Goal: Information Seeking & Learning: Learn about a topic

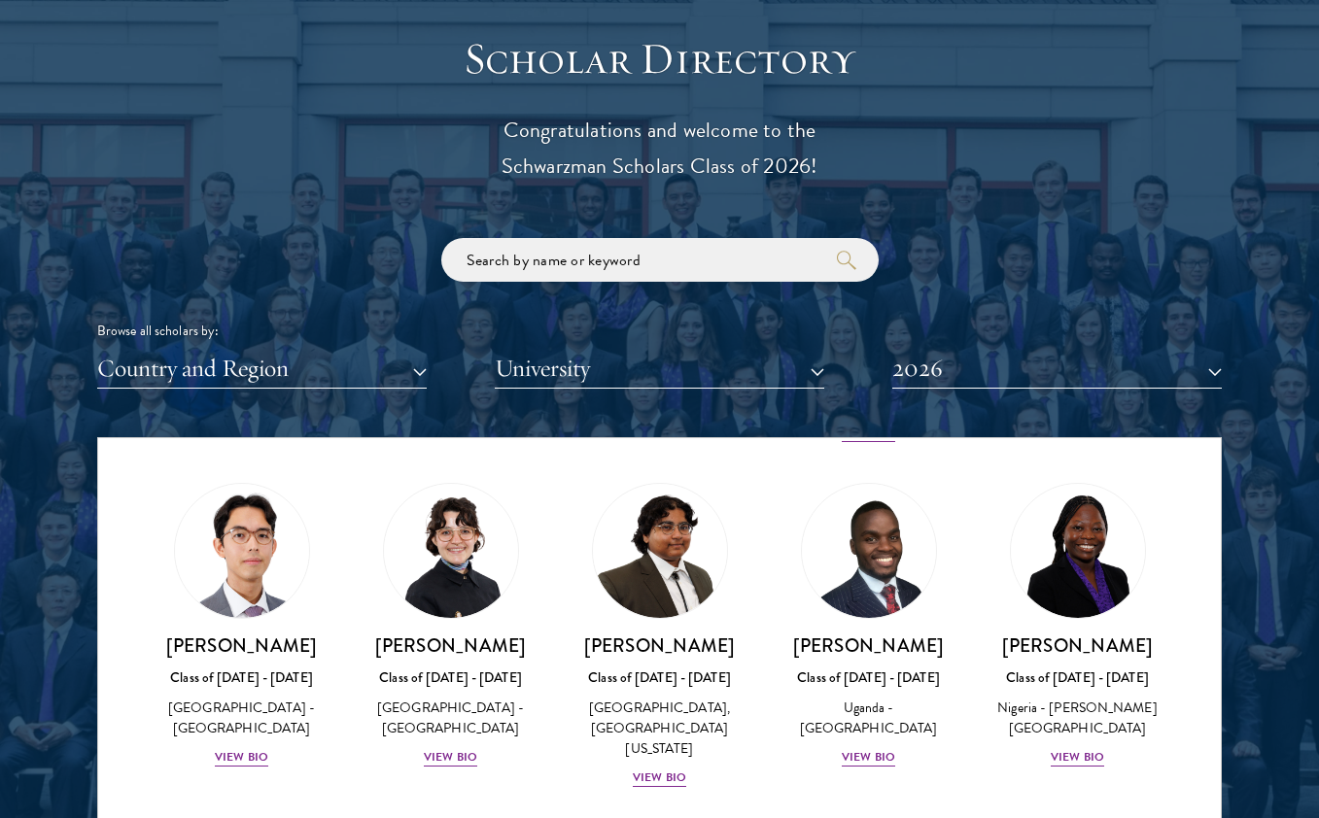
scroll to position [428, 0]
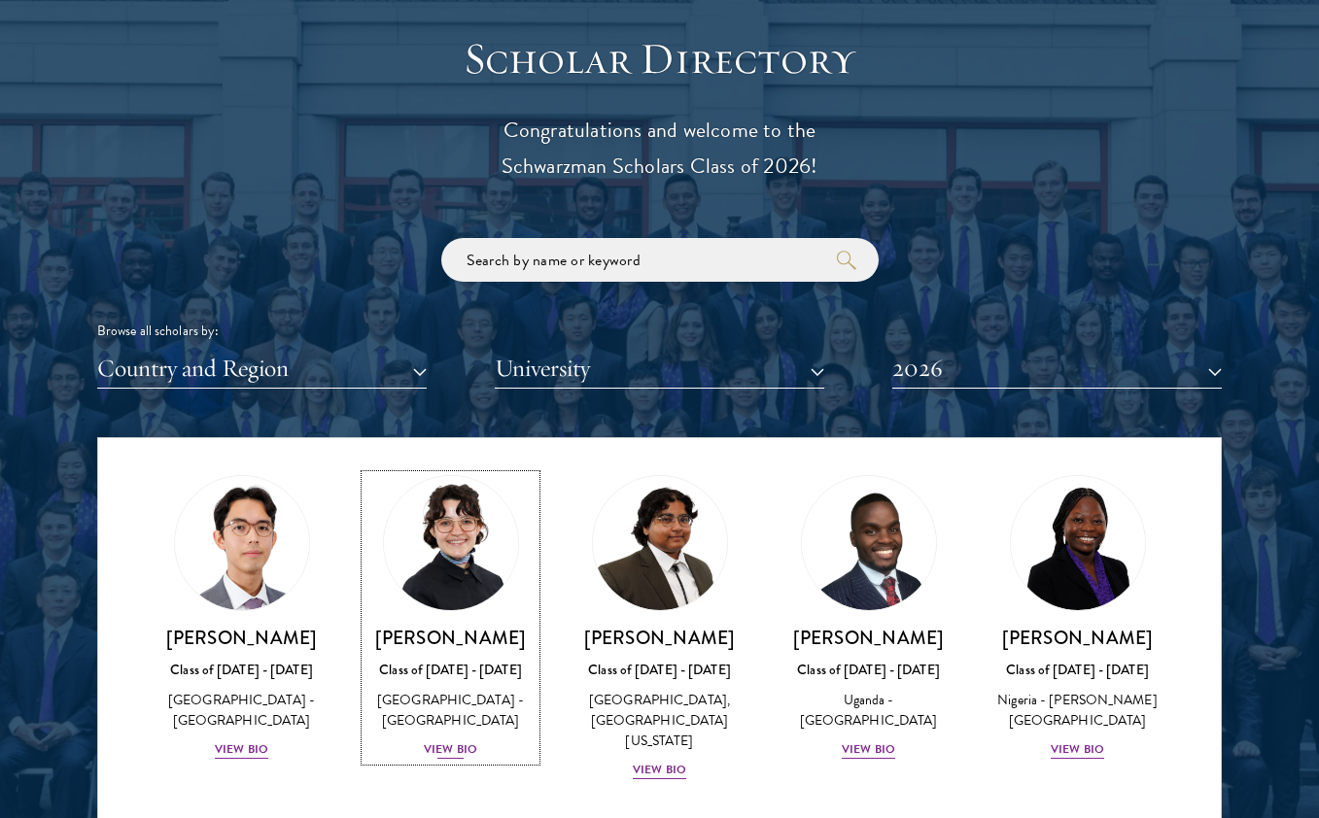
click at [443, 749] on div "View Bio" at bounding box center [450, 750] width 53 height 18
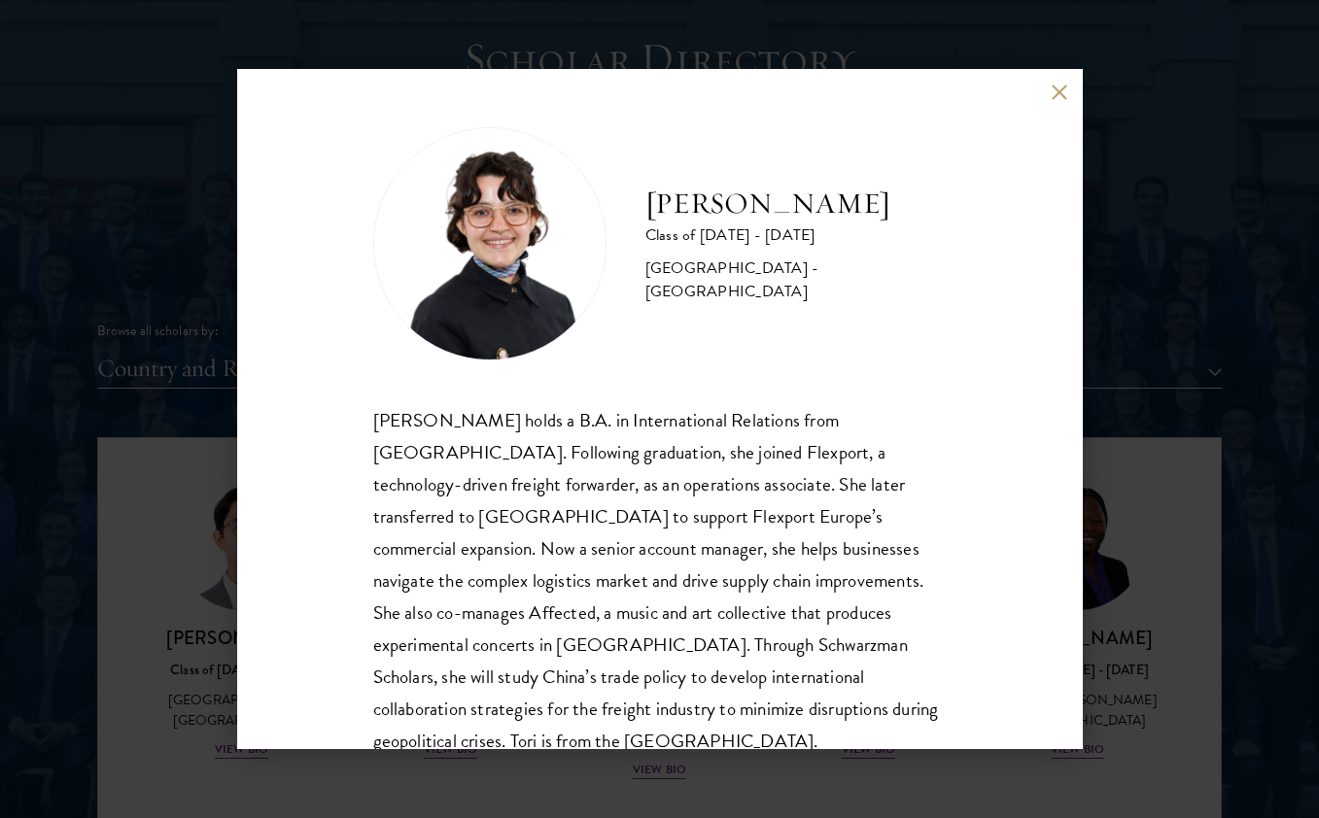
scroll to position [34, 0]
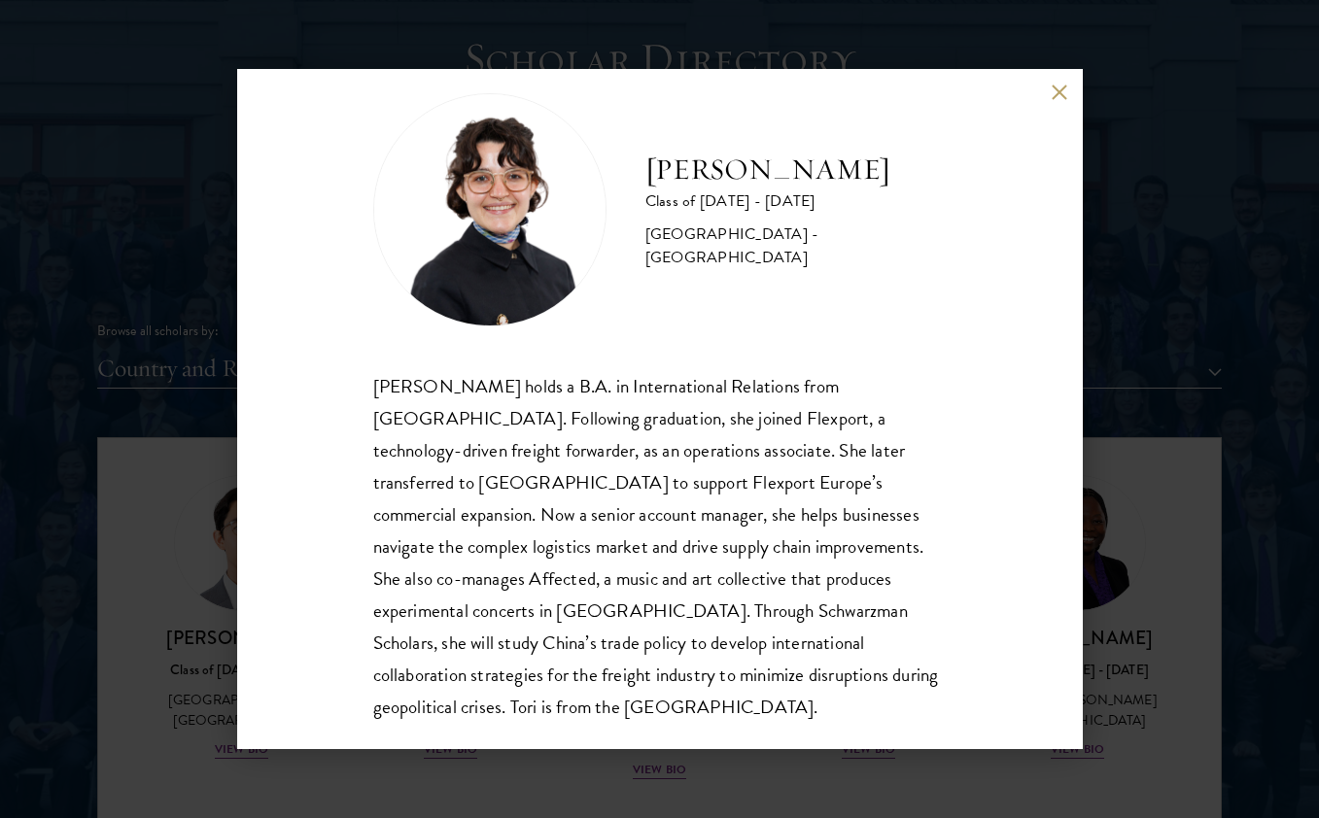
click at [727, 613] on div "Victoria Agostini holds a B.A. in International Relations from Pomona College. …" at bounding box center [659, 547] width 573 height 354
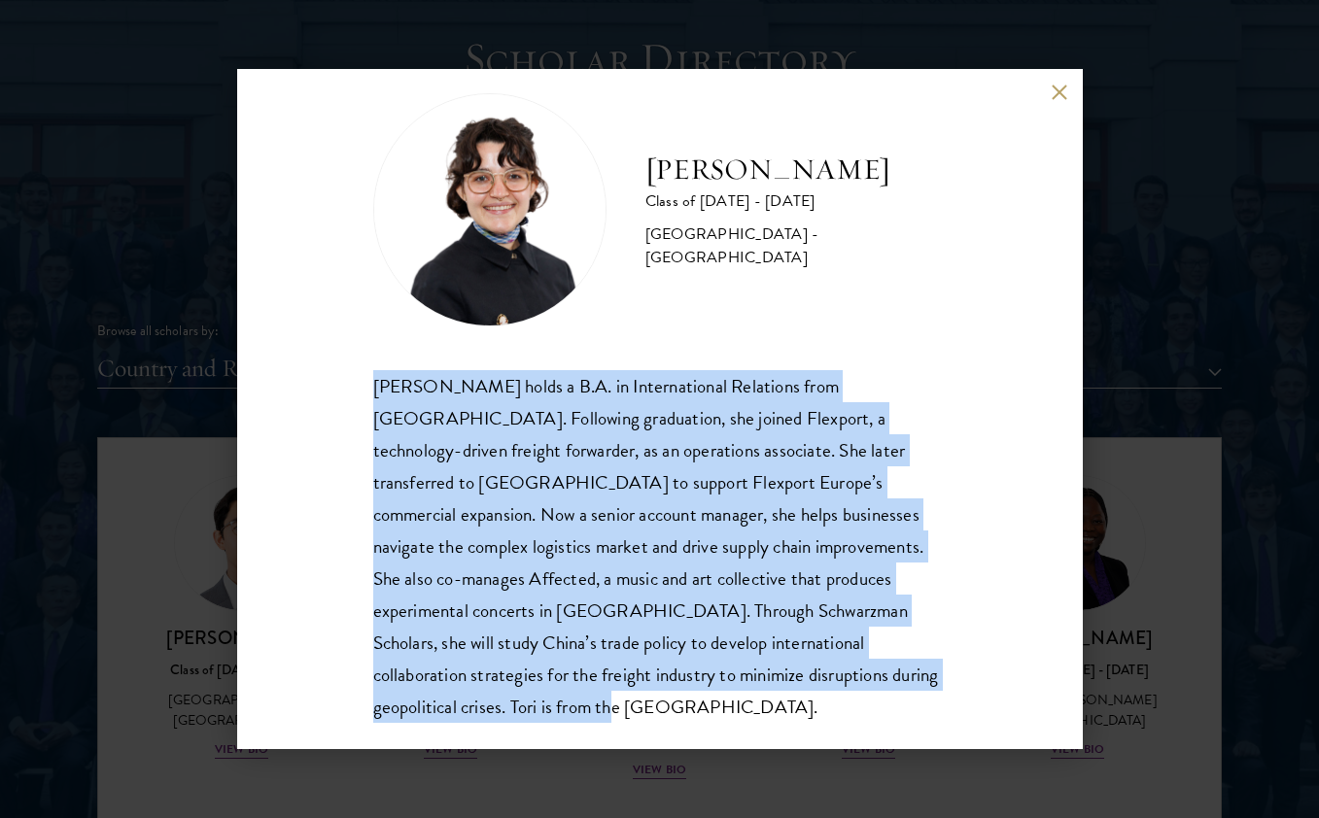
drag, startPoint x: 871, startPoint y: 682, endPoint x: 332, endPoint y: 349, distance: 633.3
click at [332, 349] on div "Victoria Agostini Class of 2025 - 2026 United States of America - Pomona Colleg…" at bounding box center [660, 409] width 846 height 680
copy div "Victoria Agostini holds a B.A. in International Relations from Pomona College. …"
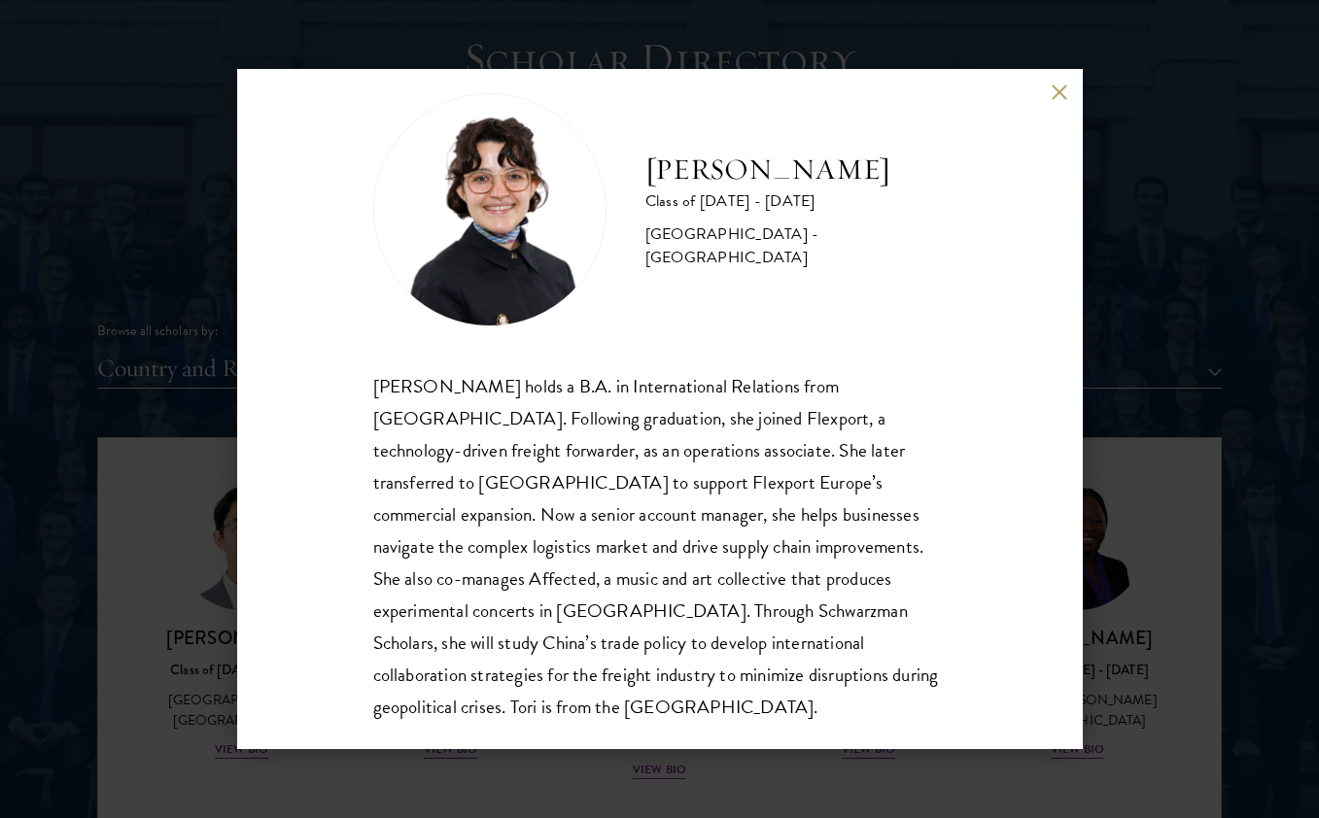
click at [814, 493] on div "Victoria Agostini holds a B.A. in International Relations from Pomona College. …" at bounding box center [659, 547] width 573 height 354
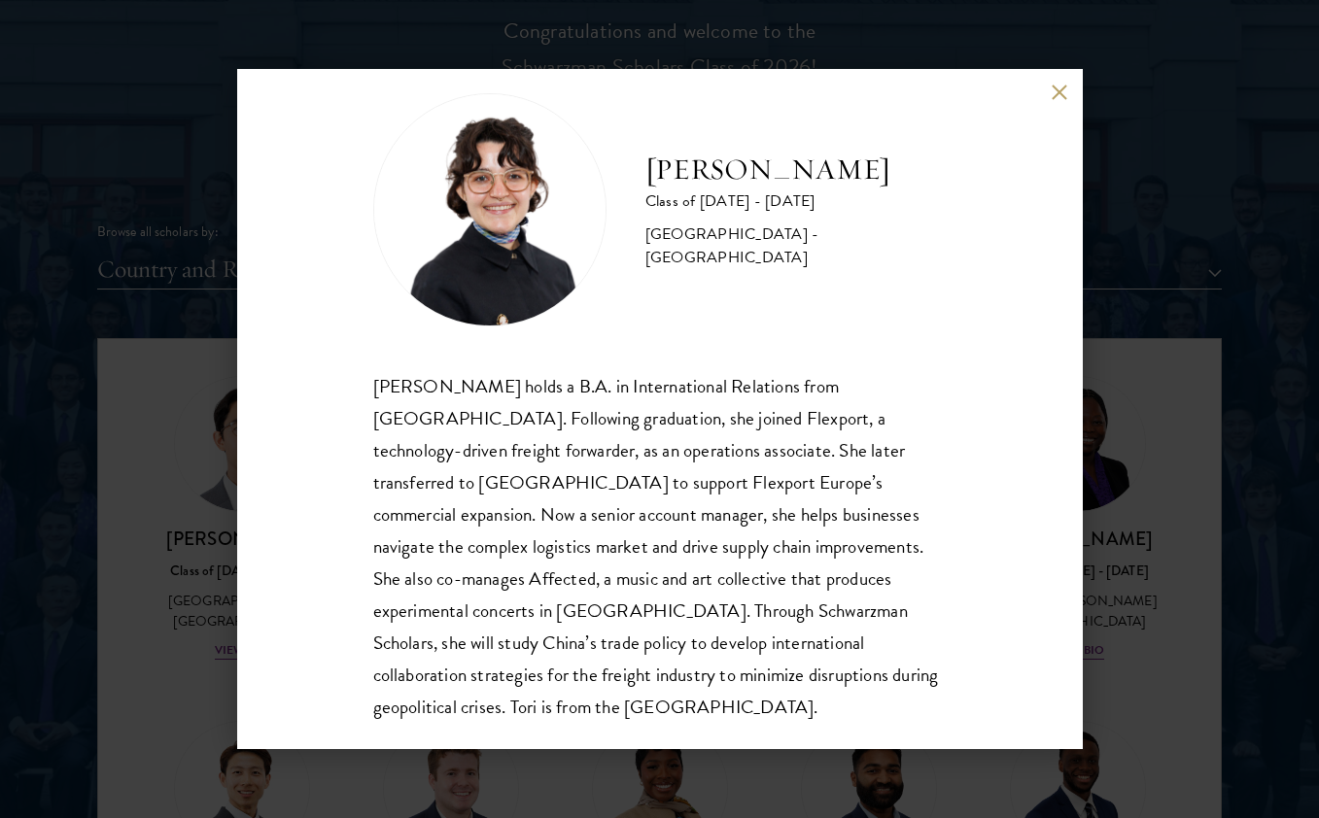
scroll to position [2203, 0]
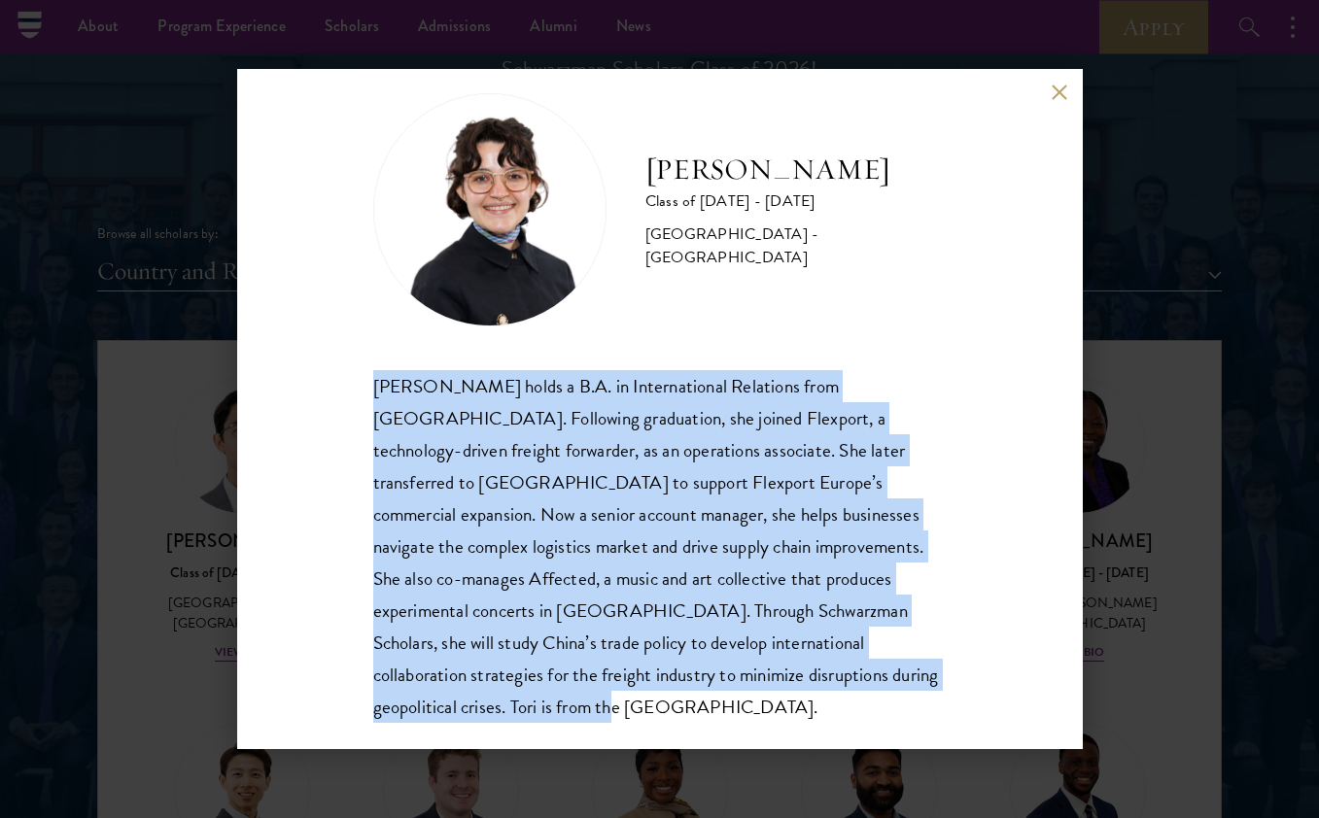
drag, startPoint x: 860, startPoint y: 694, endPoint x: 361, endPoint y: 380, distance: 590.0
click at [361, 380] on div "Victoria Agostini Class of 2025 - 2026 United States of America - Pomona Colleg…" at bounding box center [660, 409] width 846 height 680
copy div "Victoria Agostini holds a B.A. in International Relations from Pomona College. …"
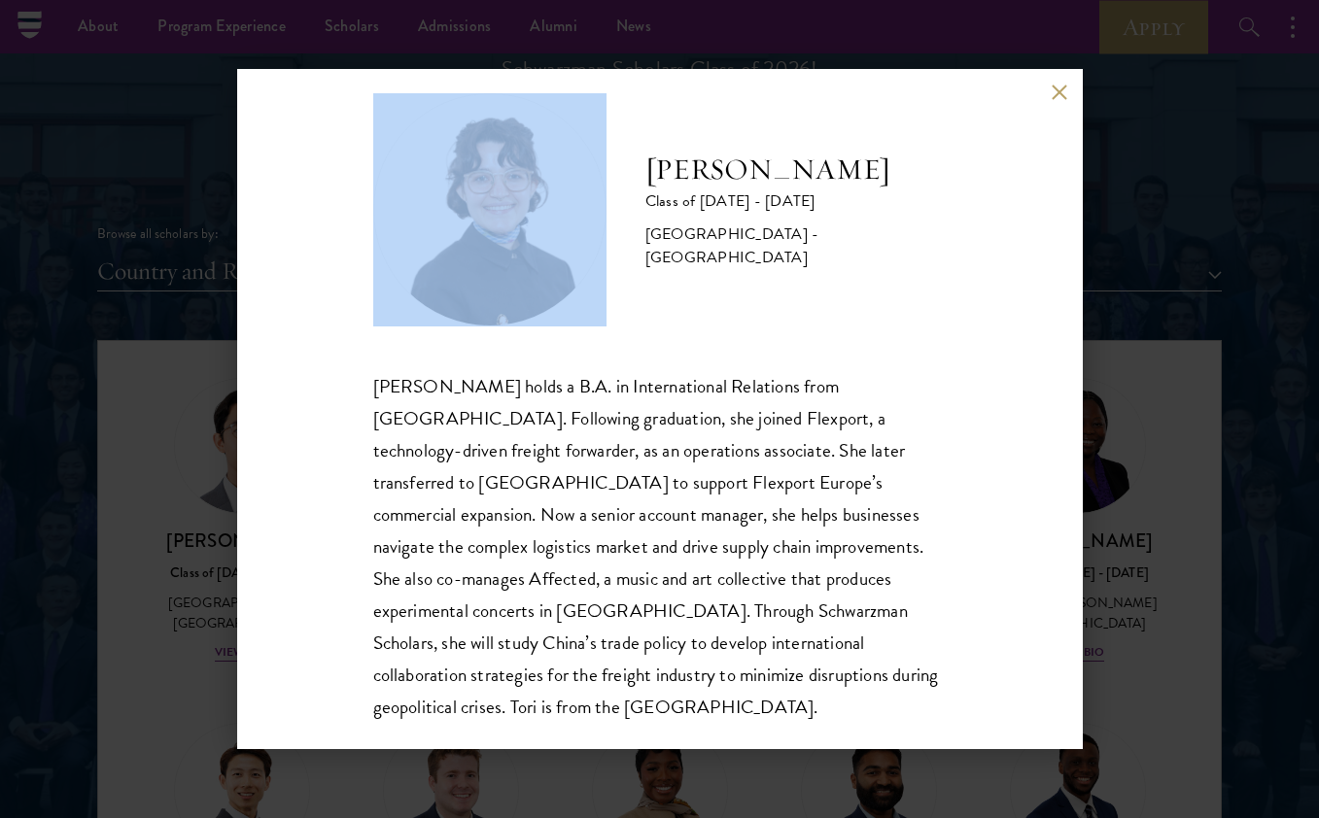
click at [1060, 99] on div "Victoria Agostini Class of 2025 - 2026 United States of America - Pomona Colleg…" at bounding box center [660, 409] width 846 height 680
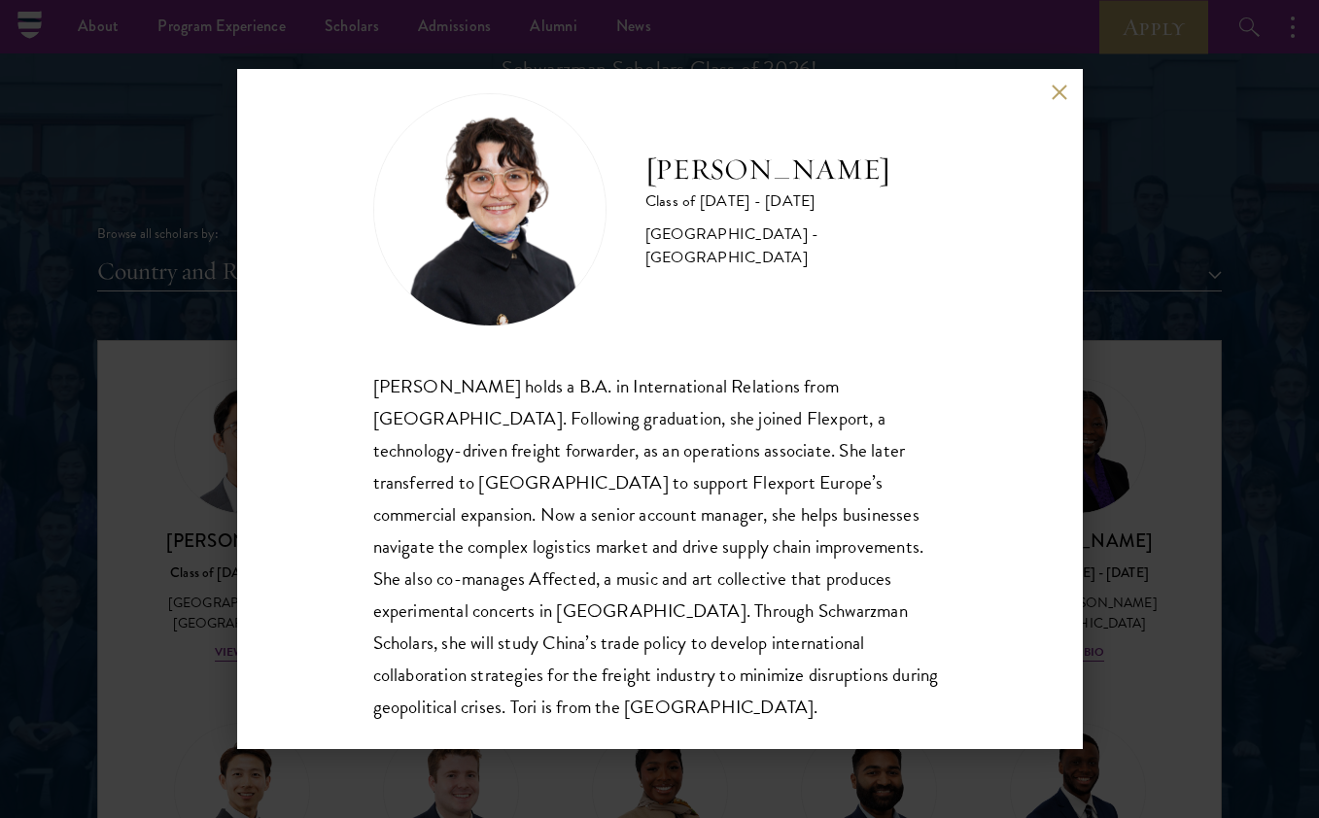
click at [1048, 90] on div "Victoria Agostini Class of 2025 - 2026 United States of America - Pomona Colleg…" at bounding box center [660, 409] width 846 height 680
click at [1047, 88] on div "Victoria Agostini Class of 2025 - 2026 United States of America - Pomona Colleg…" at bounding box center [660, 409] width 846 height 680
click at [1050, 88] on div "Victoria Agostini Class of 2025 - 2026 United States of America - Pomona Colleg…" at bounding box center [660, 409] width 846 height 680
click at [1055, 89] on button at bounding box center [1060, 92] width 17 height 17
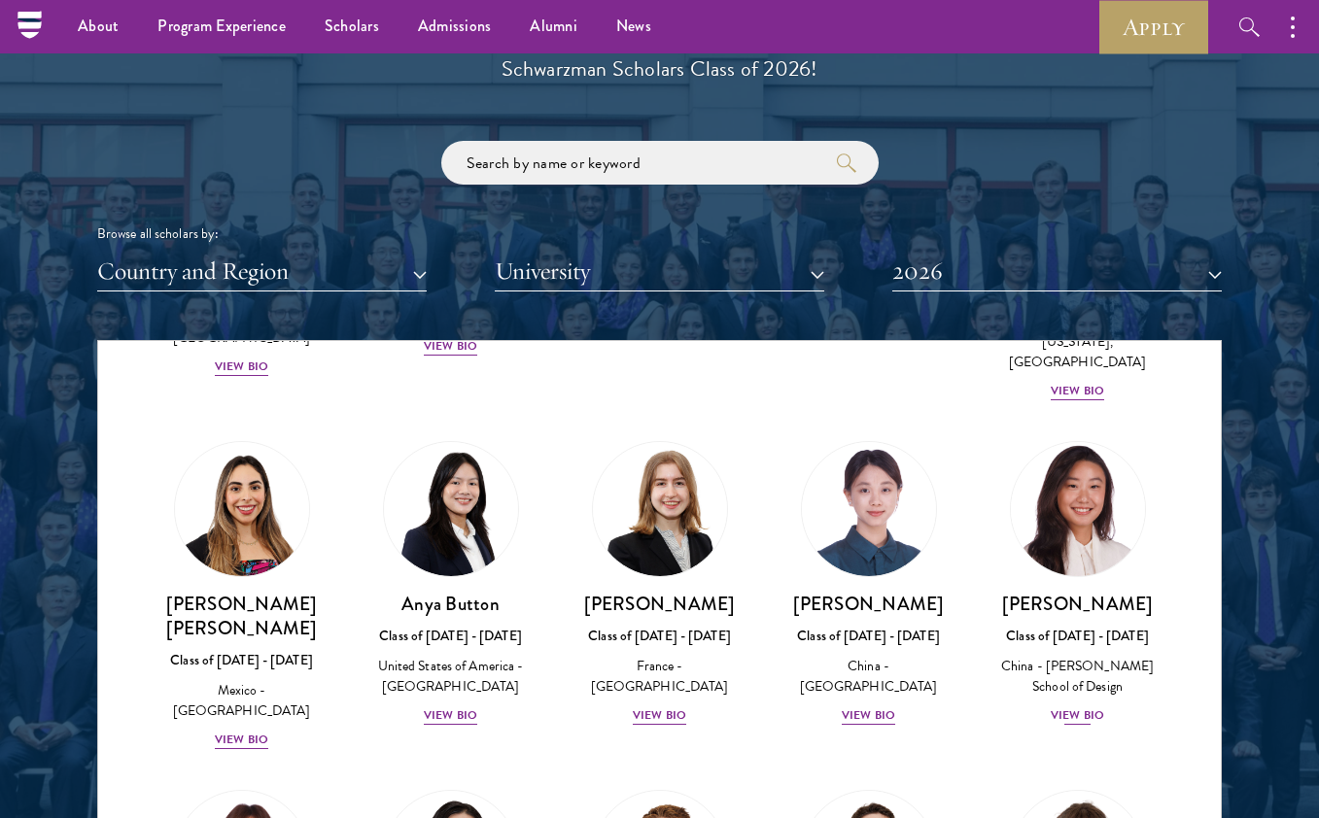
scroll to position [1524, 0]
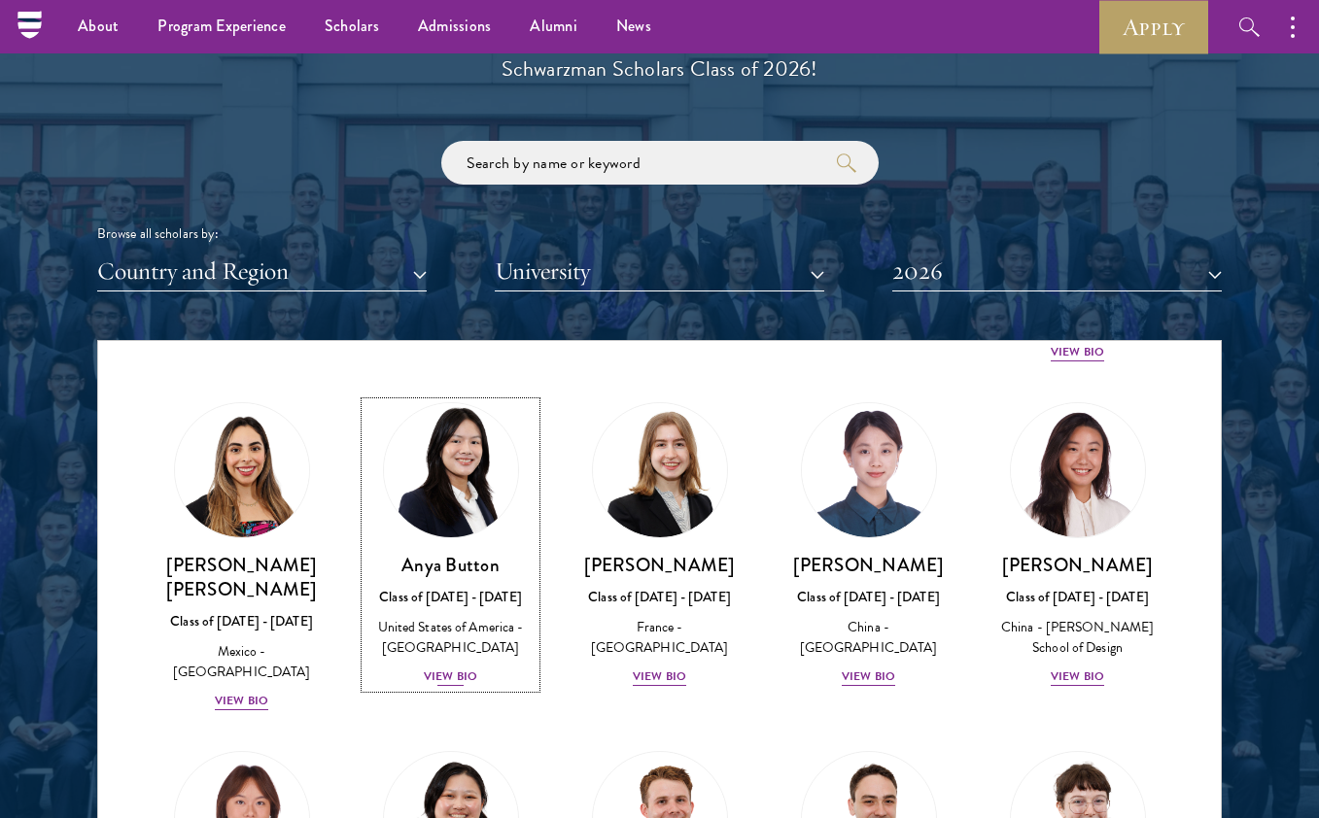
click at [458, 668] on div "View Bio" at bounding box center [450, 677] width 53 height 18
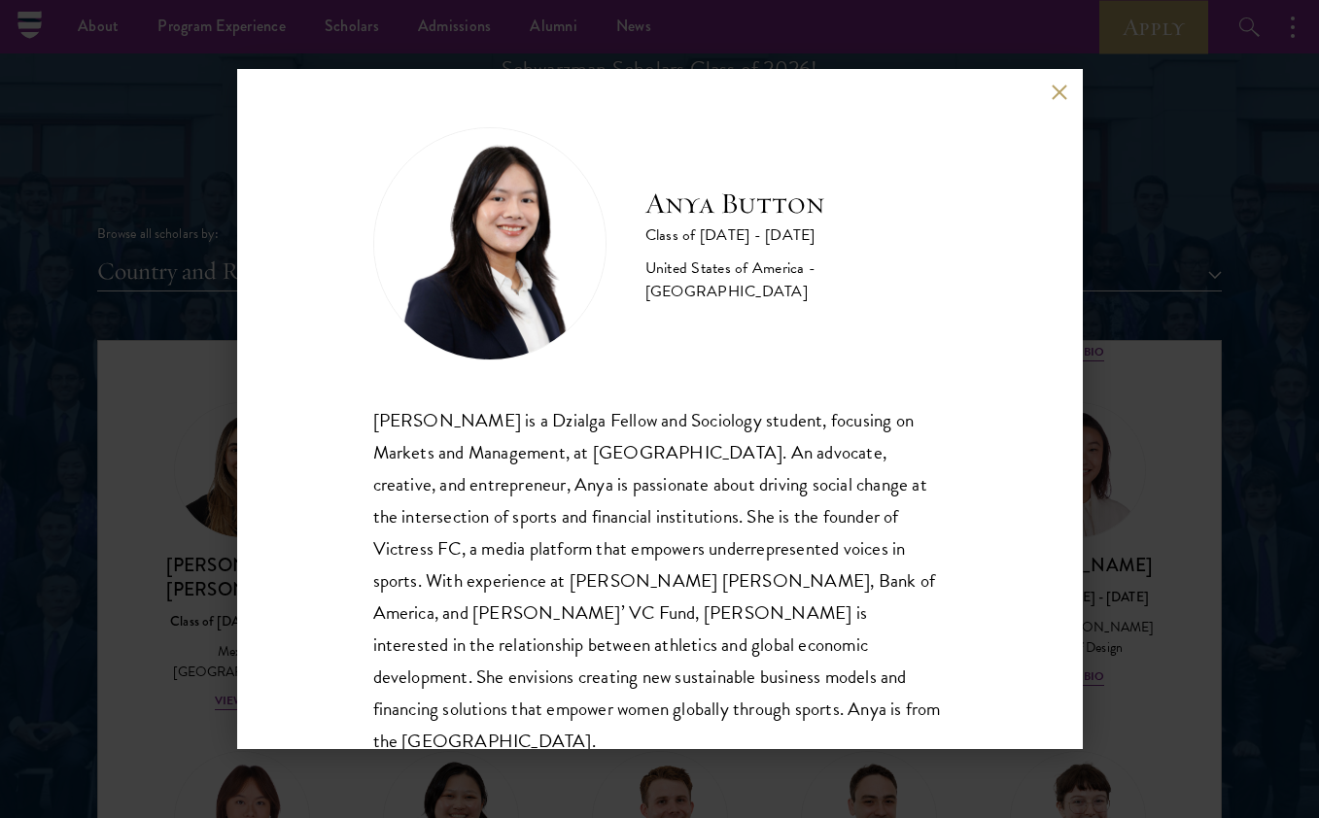
scroll to position [2, 0]
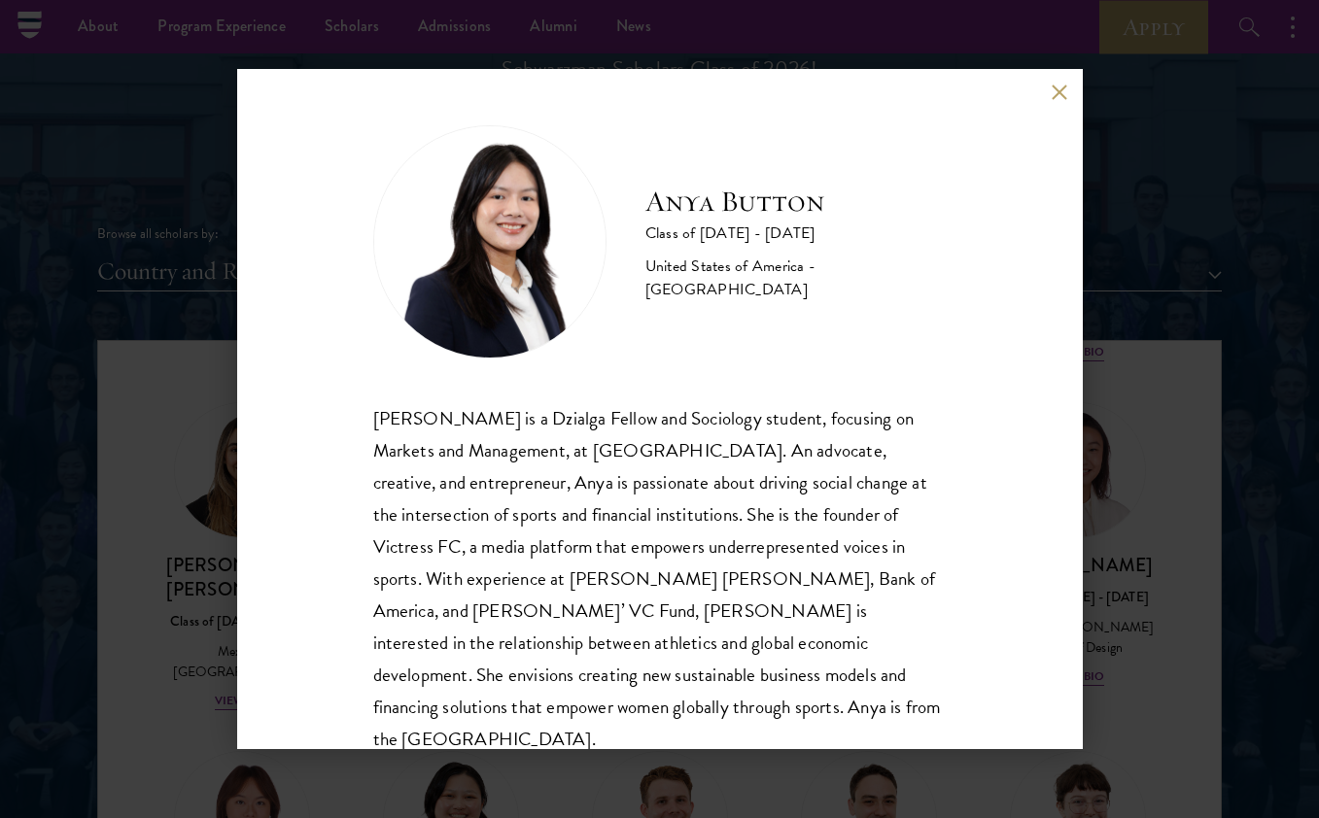
click at [731, 583] on div "Anya Button is a Dzialga Fellow and Sociology student, focusing on Markets and …" at bounding box center [659, 579] width 573 height 354
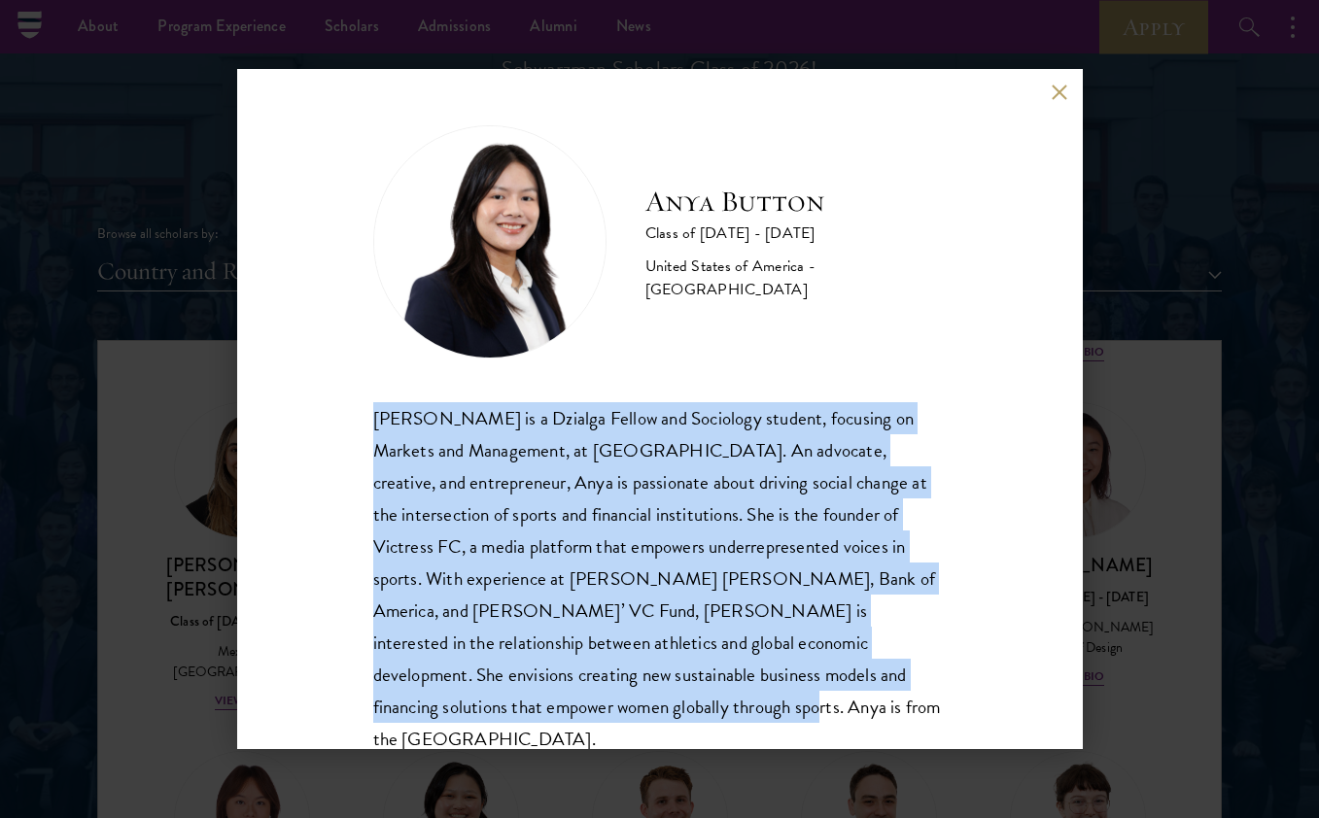
drag, startPoint x: 829, startPoint y: 646, endPoint x: 368, endPoint y: 420, distance: 513.3
click at [368, 420] on div "Anya Button Class of 2025 - 2026 United States of America - Duke University Any…" at bounding box center [660, 409] width 846 height 680
copy div "Anya Button is a Dzialga Fellow and Sociology student, focusing on Markets and …"
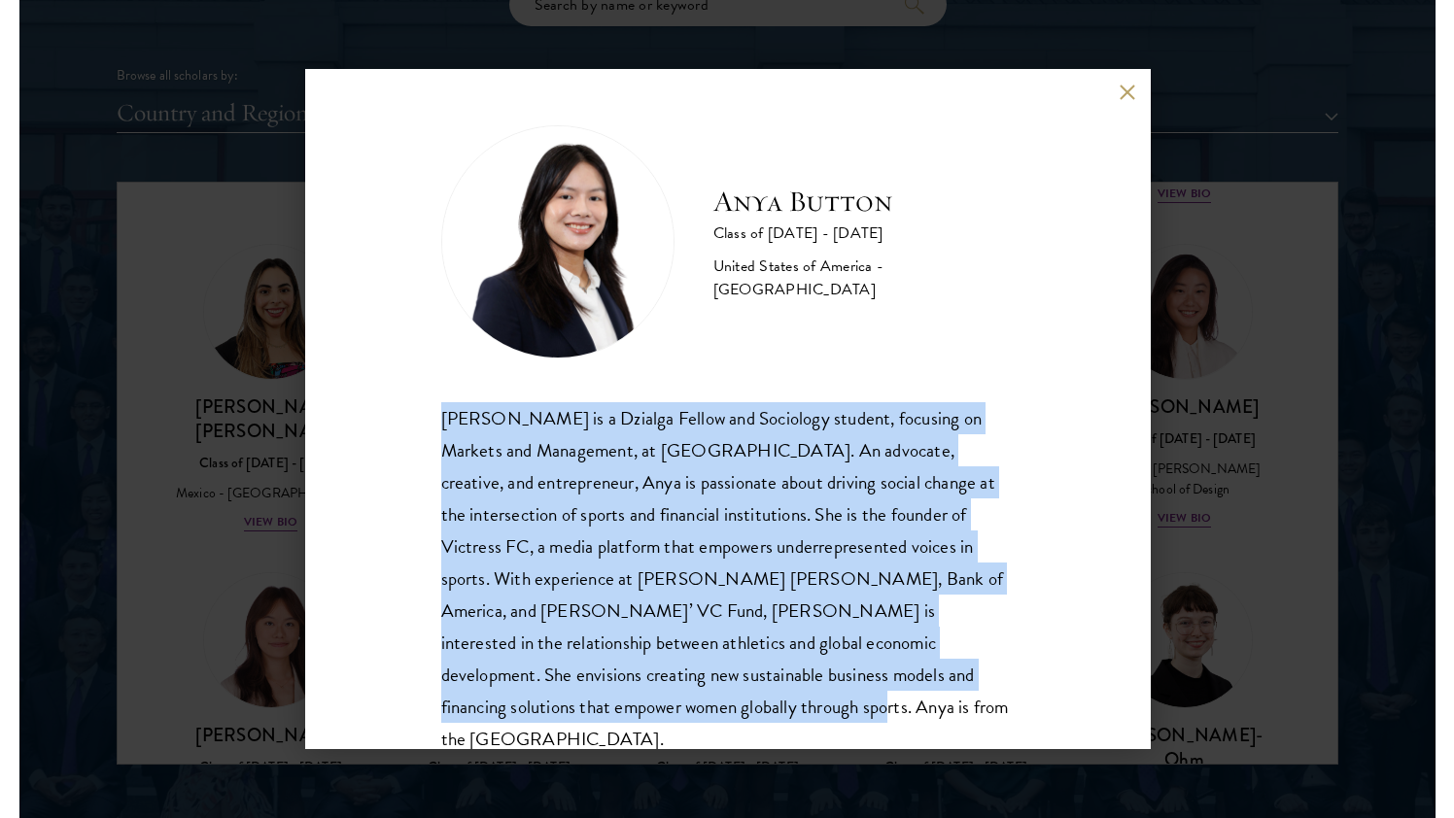
scroll to position [1459, 0]
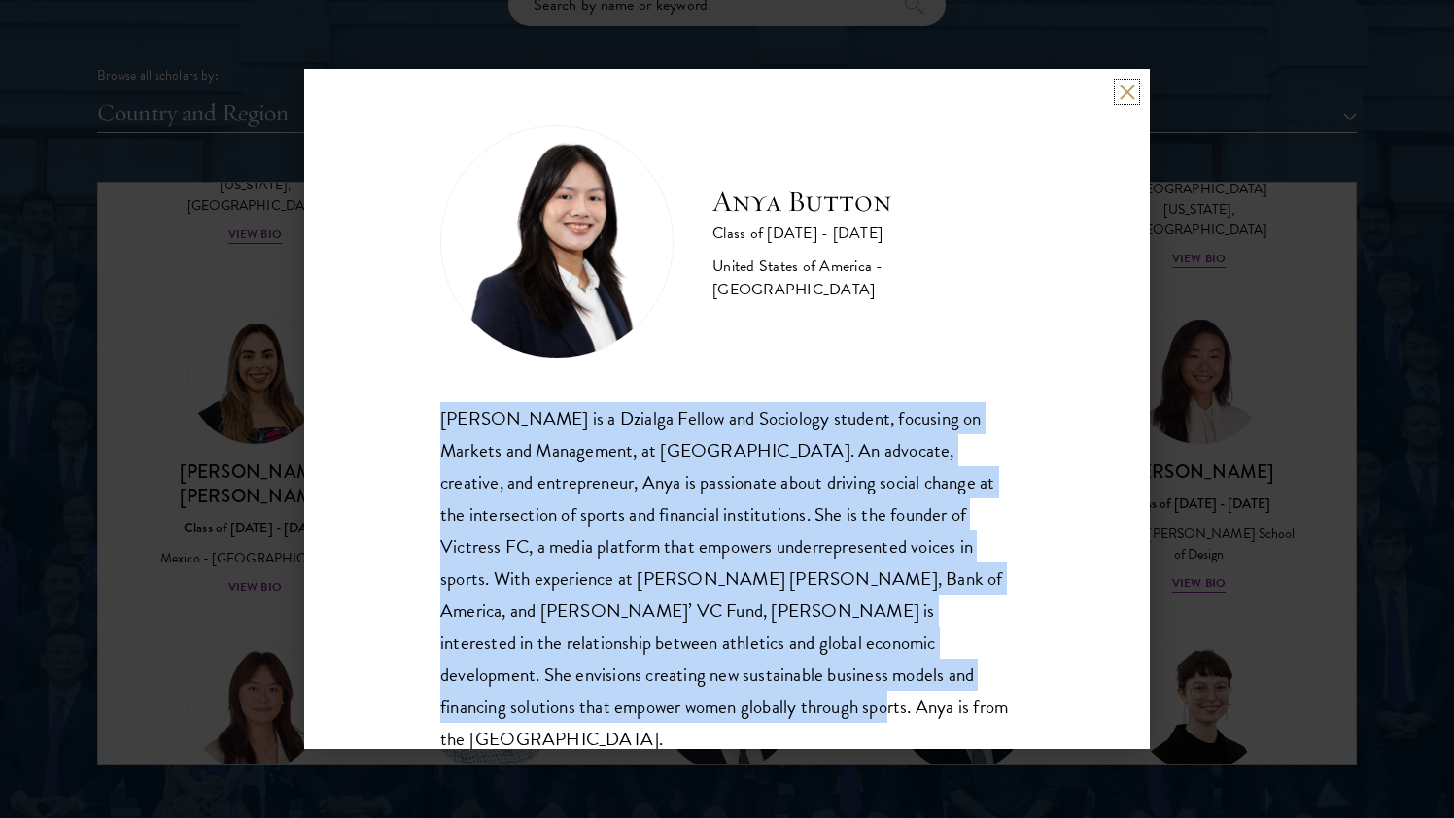
click at [1125, 89] on button at bounding box center [1127, 92] width 17 height 17
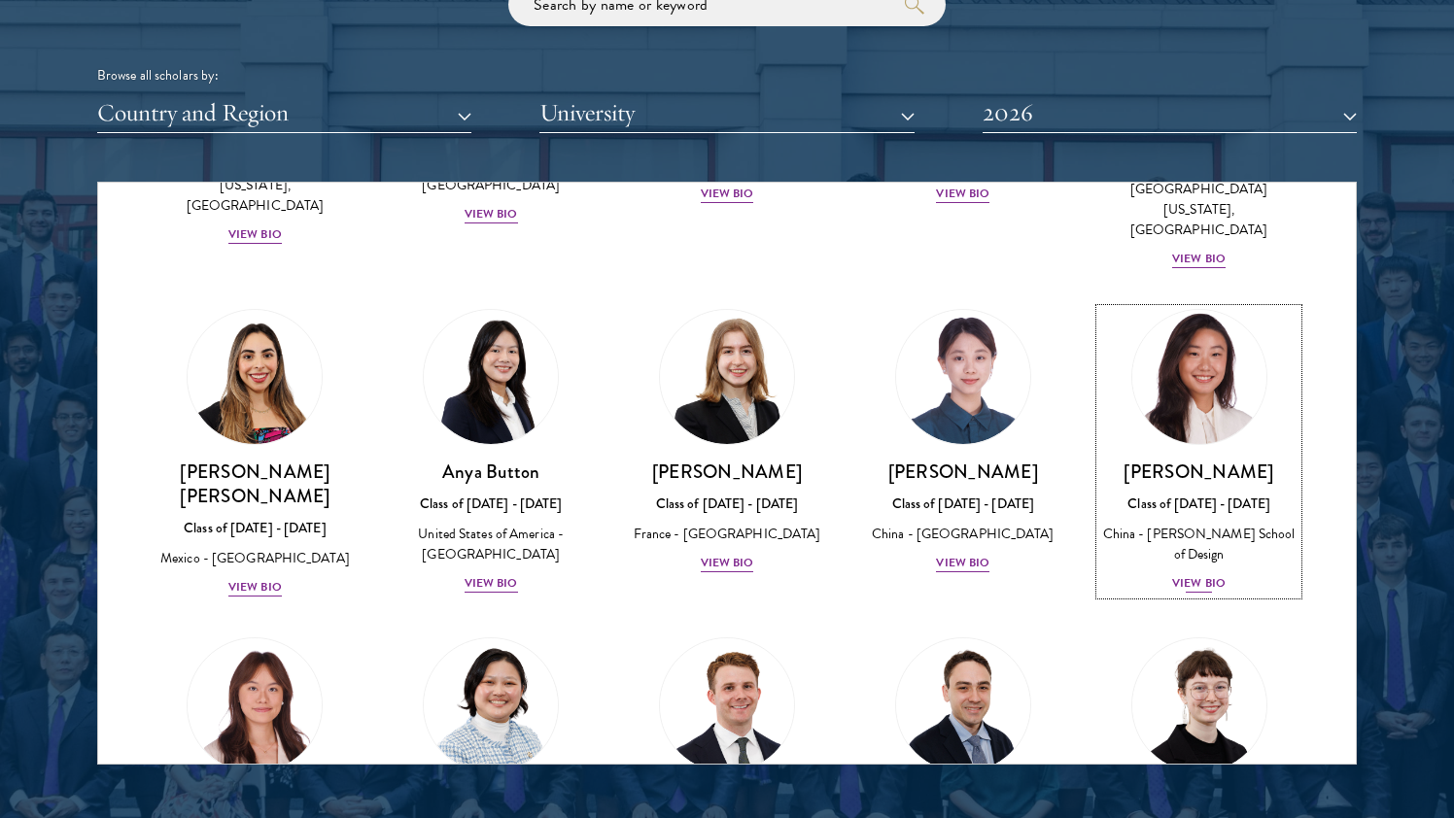
click at [1200, 574] on div "View Bio" at bounding box center [1198, 583] width 53 height 18
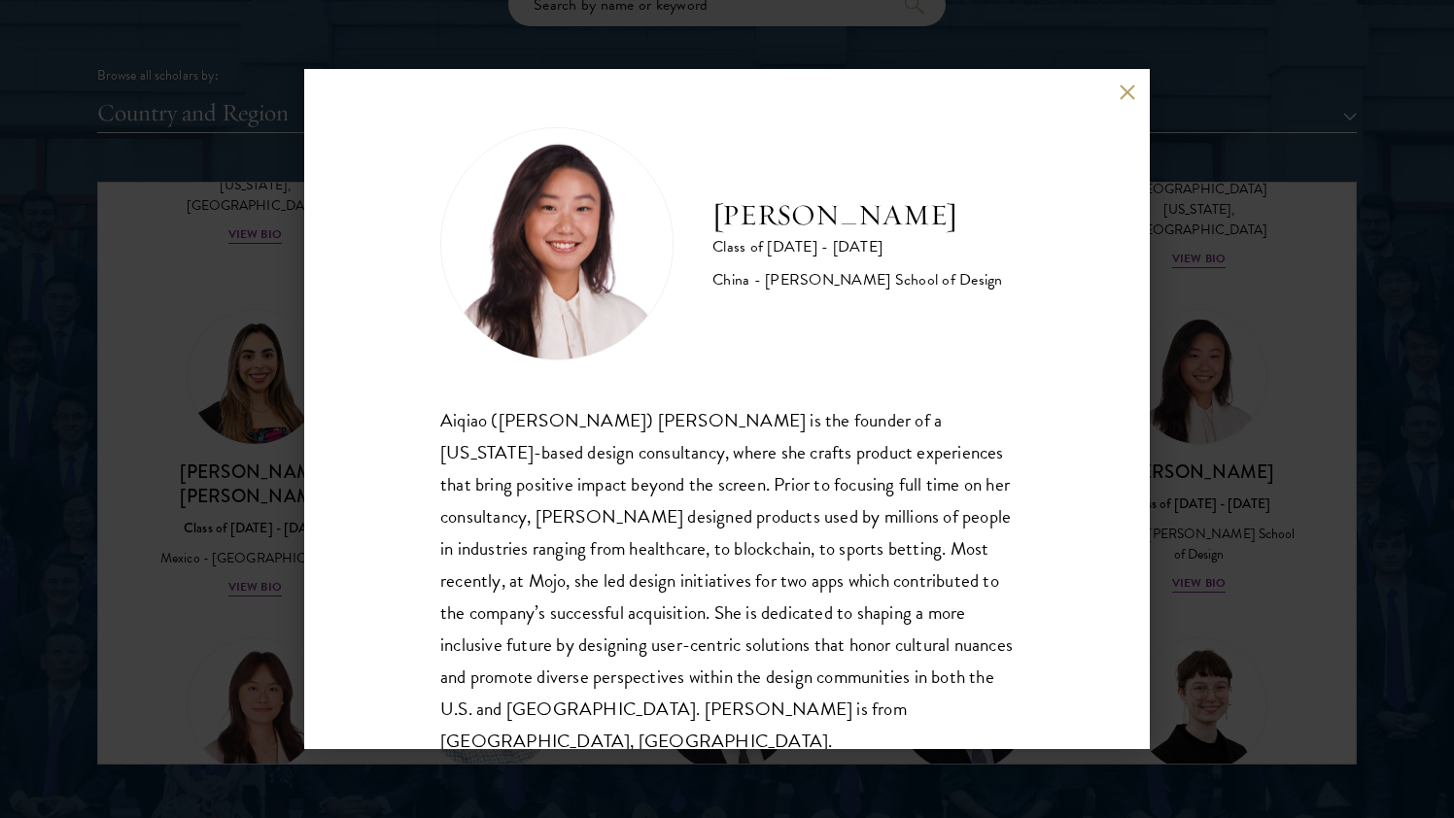
click at [975, 379] on div "Melinda Chen Class of 2025 - 2026 China - Parsons School of Design Aiqiao (Meli…" at bounding box center [726, 442] width 573 height 631
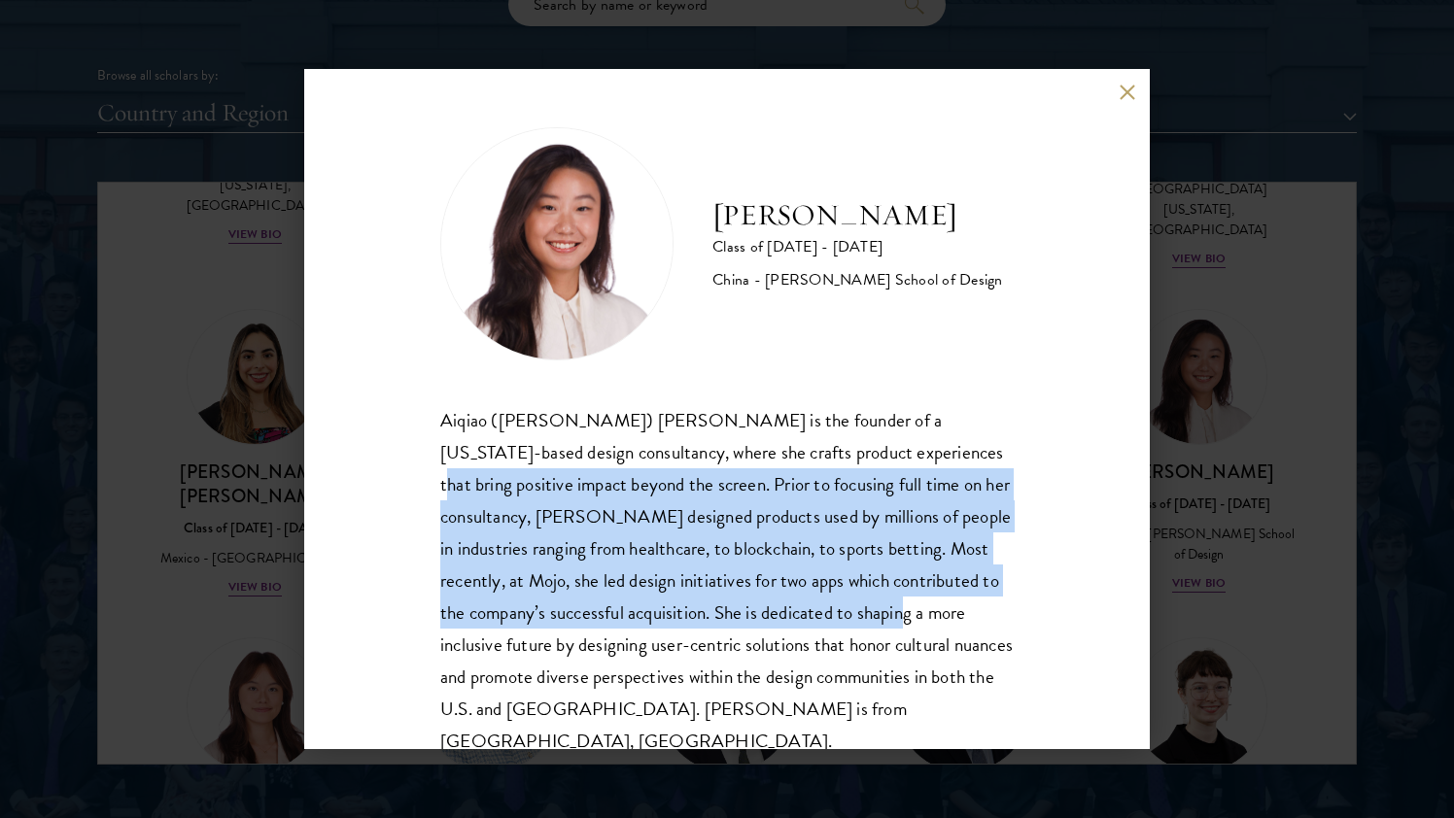
drag, startPoint x: 938, startPoint y: 445, endPoint x: 880, endPoint y: 619, distance: 183.5
click at [880, 619] on div "Aiqiao (Melinda) Chen is the founder of a New York-based design consultancy, wh…" at bounding box center [726, 581] width 573 height 354
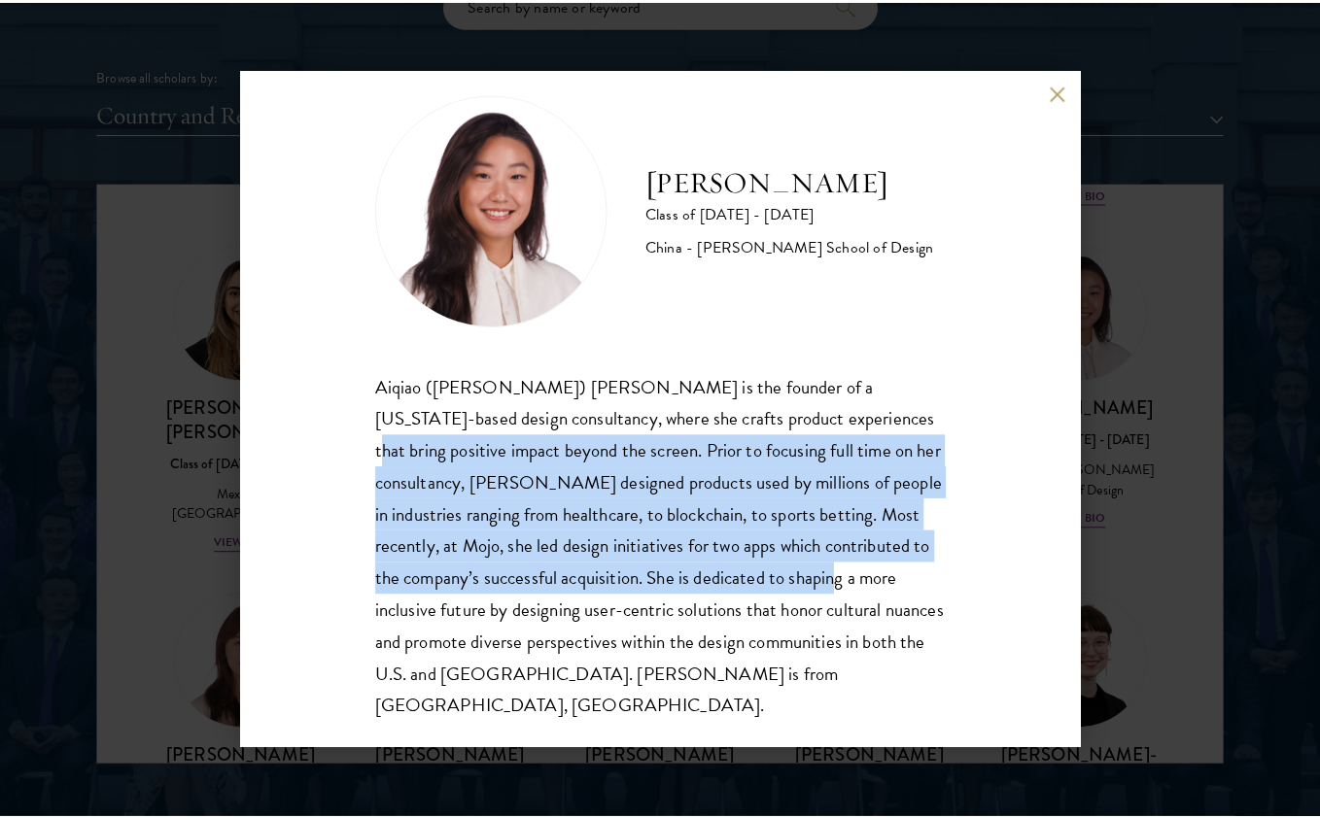
scroll to position [2362, 0]
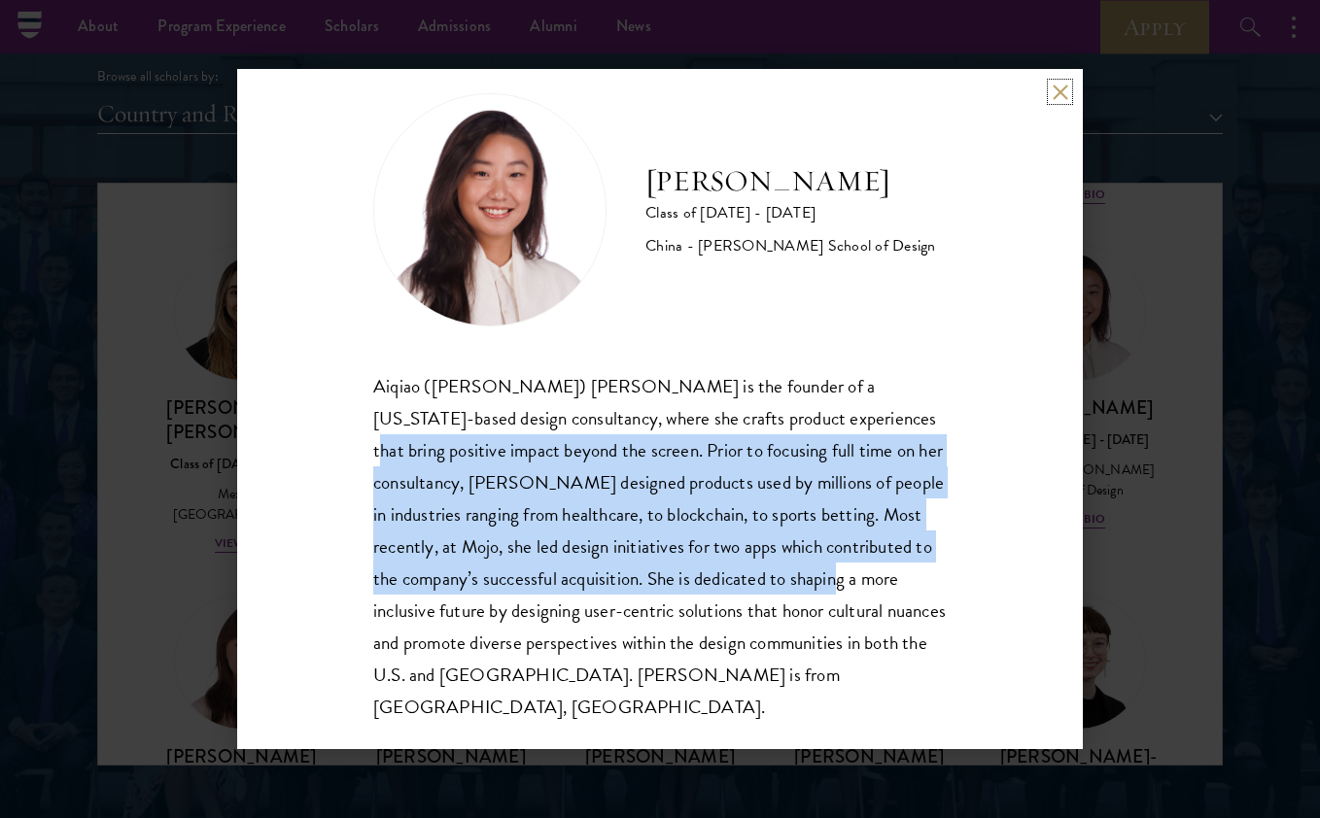
click at [1052, 98] on button at bounding box center [1060, 92] width 17 height 17
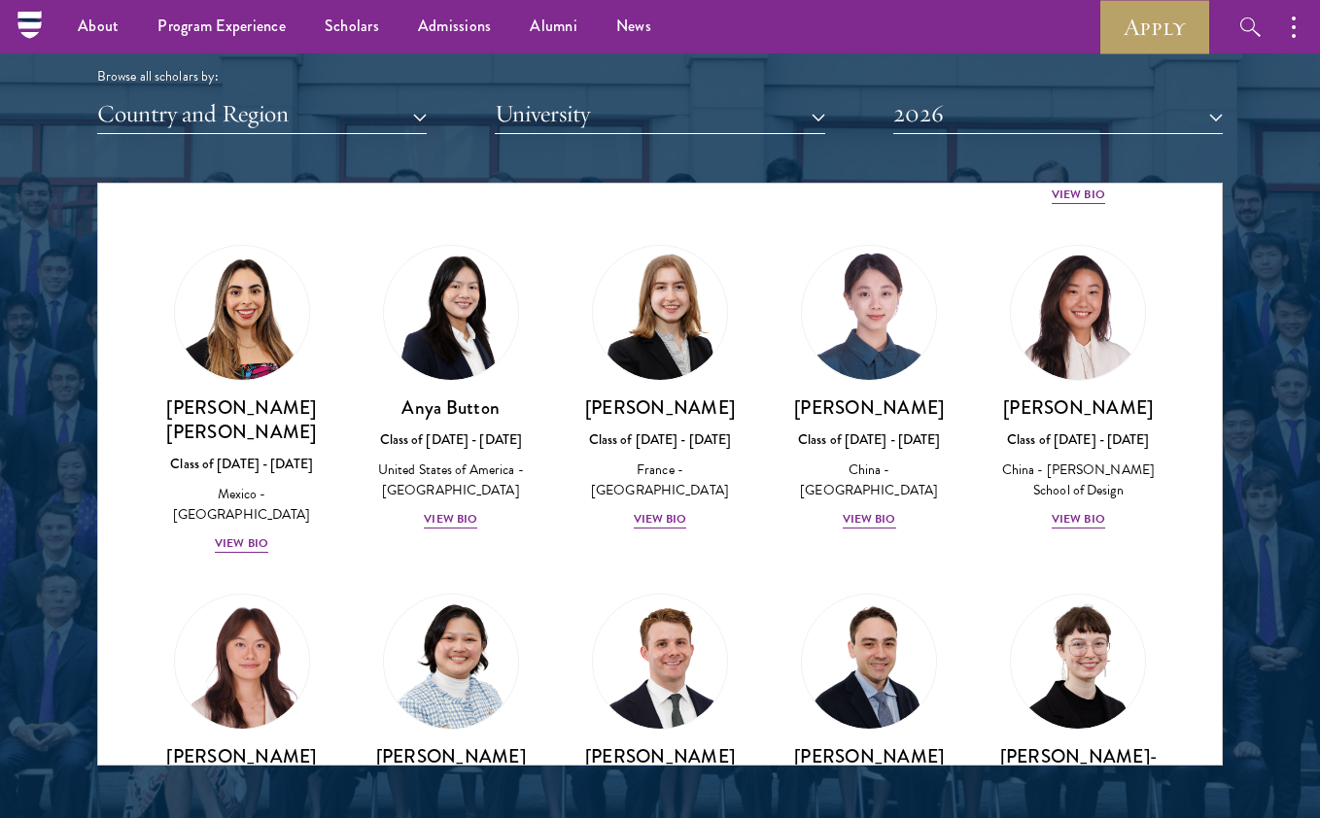
click at [1243, 301] on div at bounding box center [660, 270] width 1320 height 1183
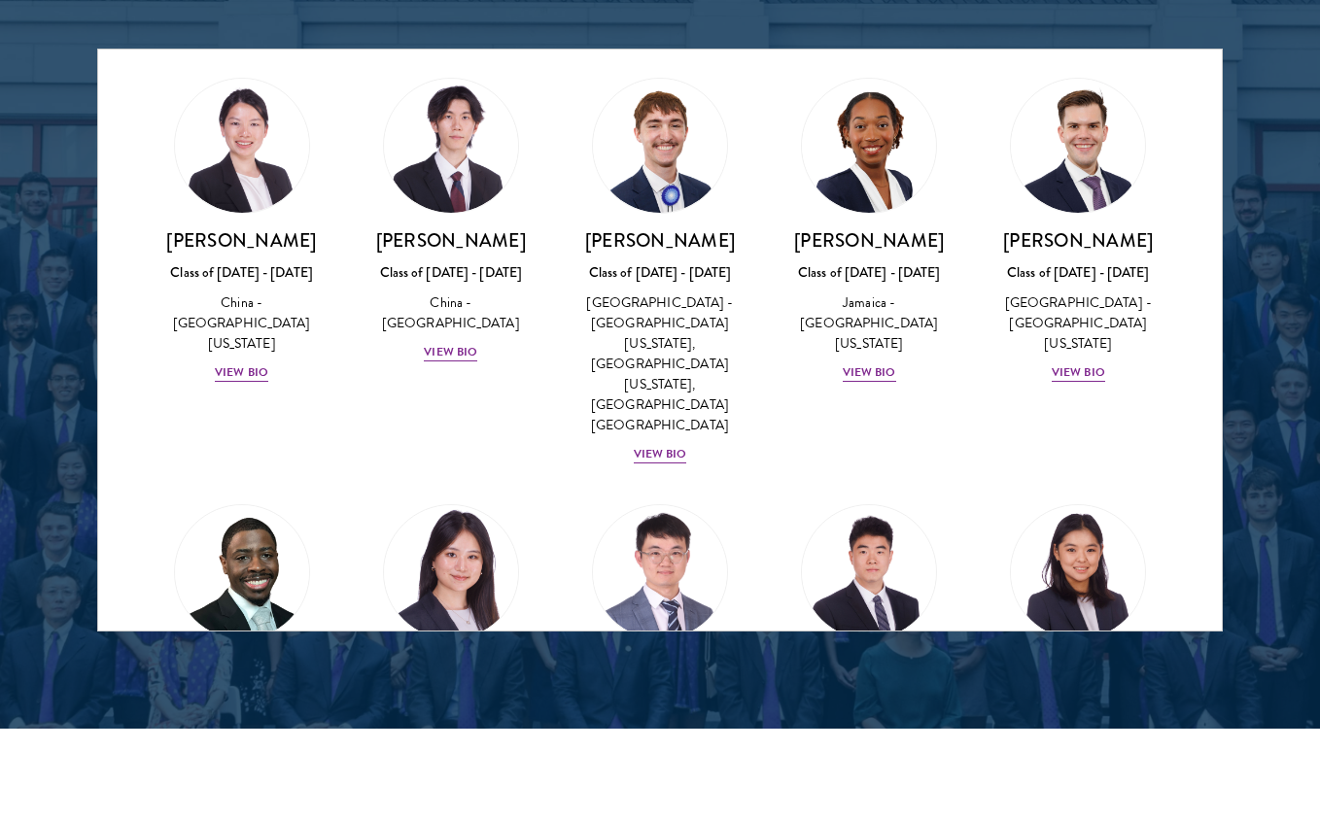
scroll to position [2498, 0]
